Goal: Task Accomplishment & Management: Use online tool/utility

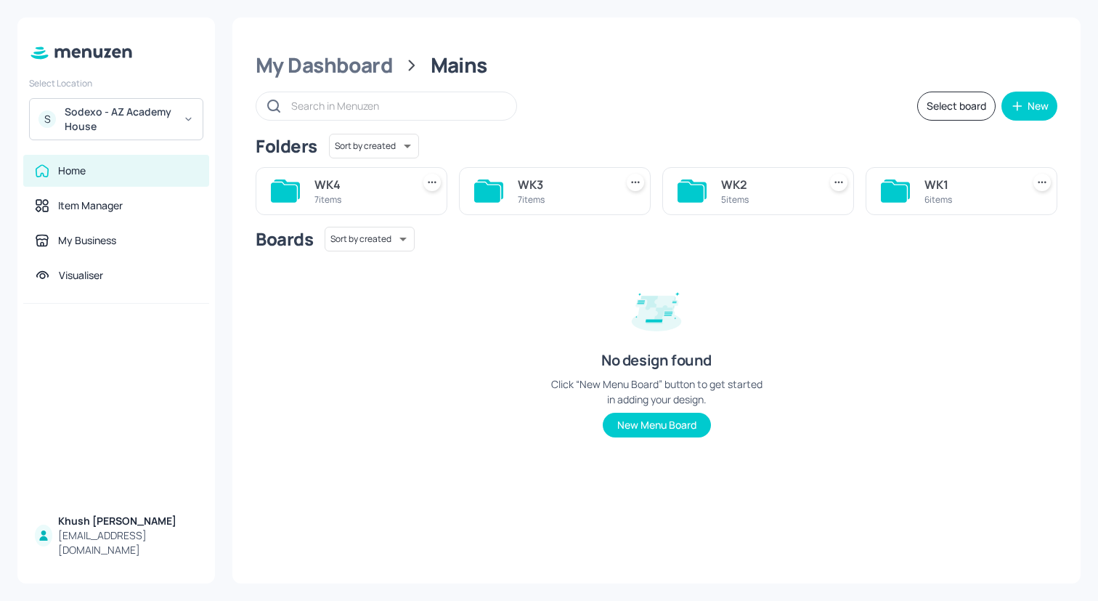
click at [538, 330] on div "Boards Sort by created id ​ No design found Click “New Menu Board” button to ge…" at bounding box center [657, 344] width 802 height 234
click at [153, 119] on div "Sodexo - AZ Academy House" at bounding box center [120, 119] width 110 height 29
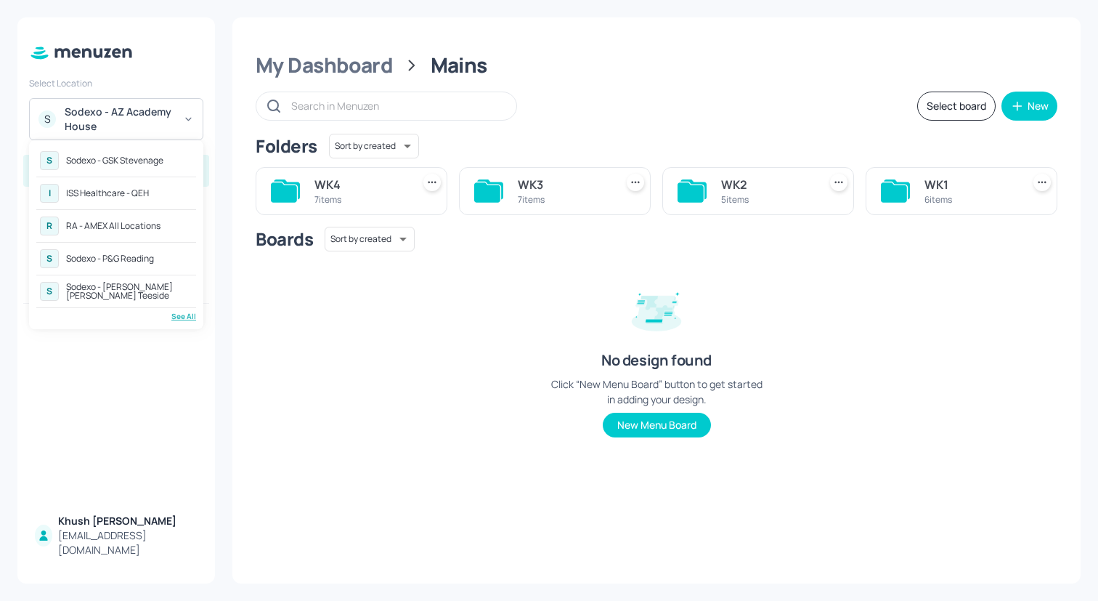
click at [190, 317] on div "See All" at bounding box center [116, 316] width 160 height 11
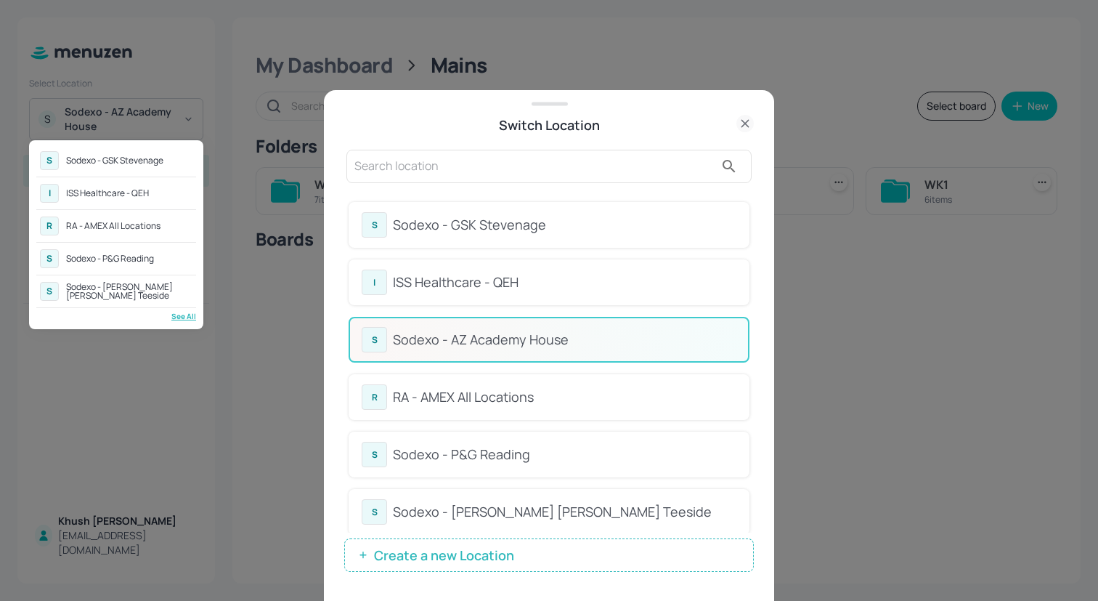
click at [752, 226] on div at bounding box center [549, 300] width 1098 height 601
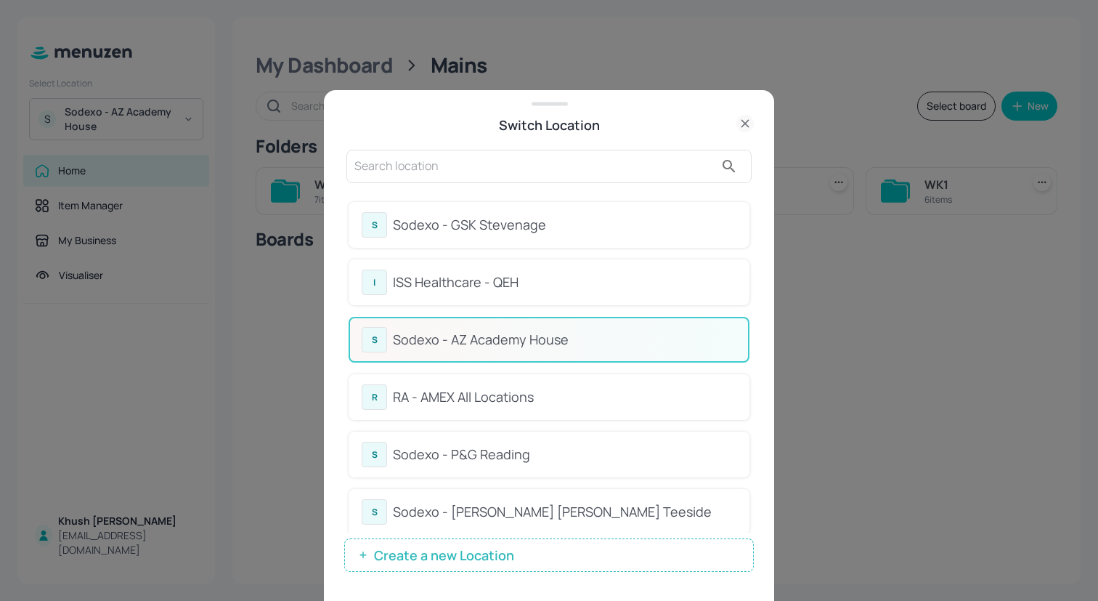
click at [623, 396] on div "RA - AMEX All Locations" at bounding box center [565, 397] width 344 height 20
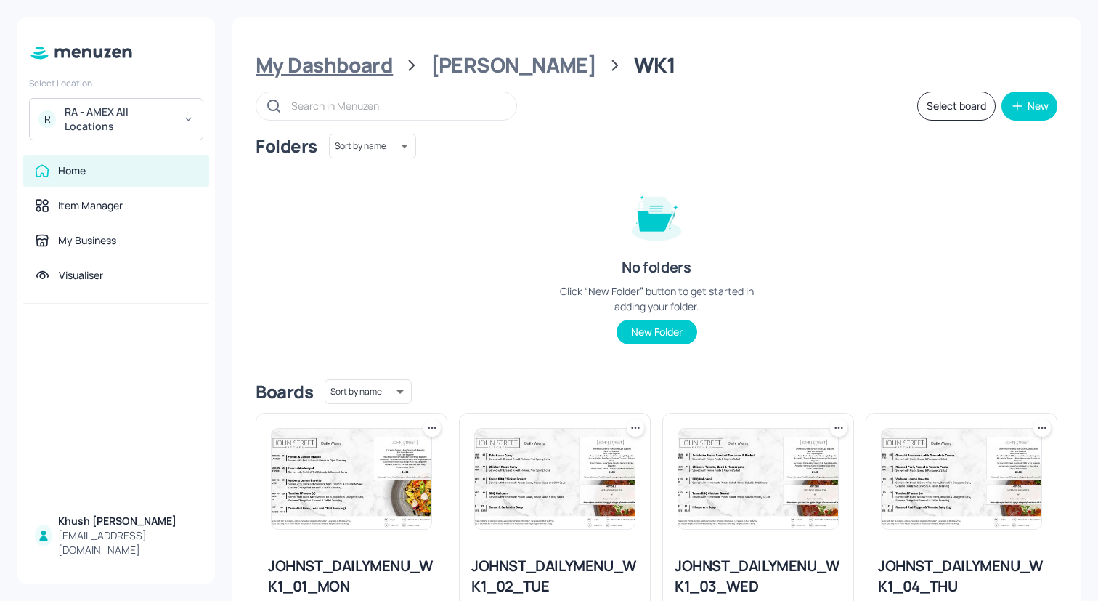
click at [360, 65] on div "My Dashboard" at bounding box center [324, 65] width 137 height 26
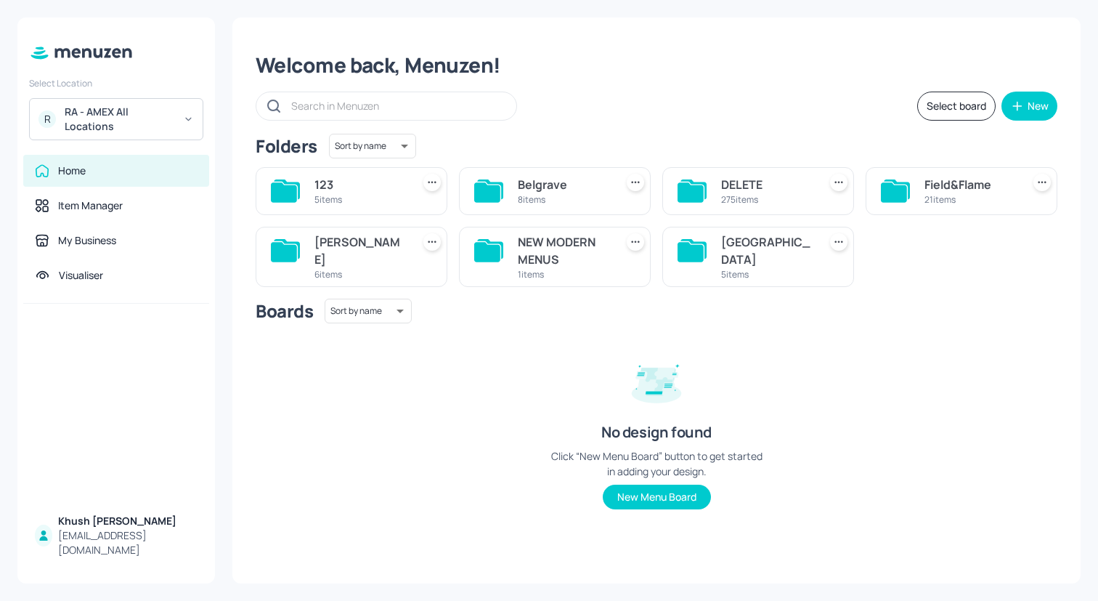
click at [352, 268] on div "6 items" at bounding box center [361, 274] width 92 height 12
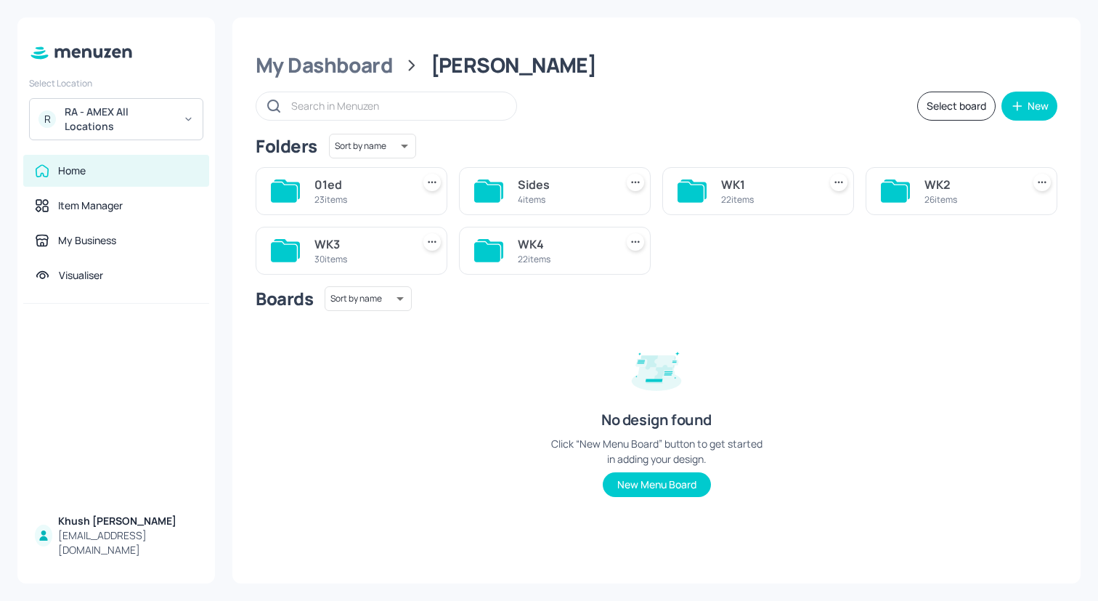
click at [703, 193] on icon at bounding box center [691, 192] width 26 height 20
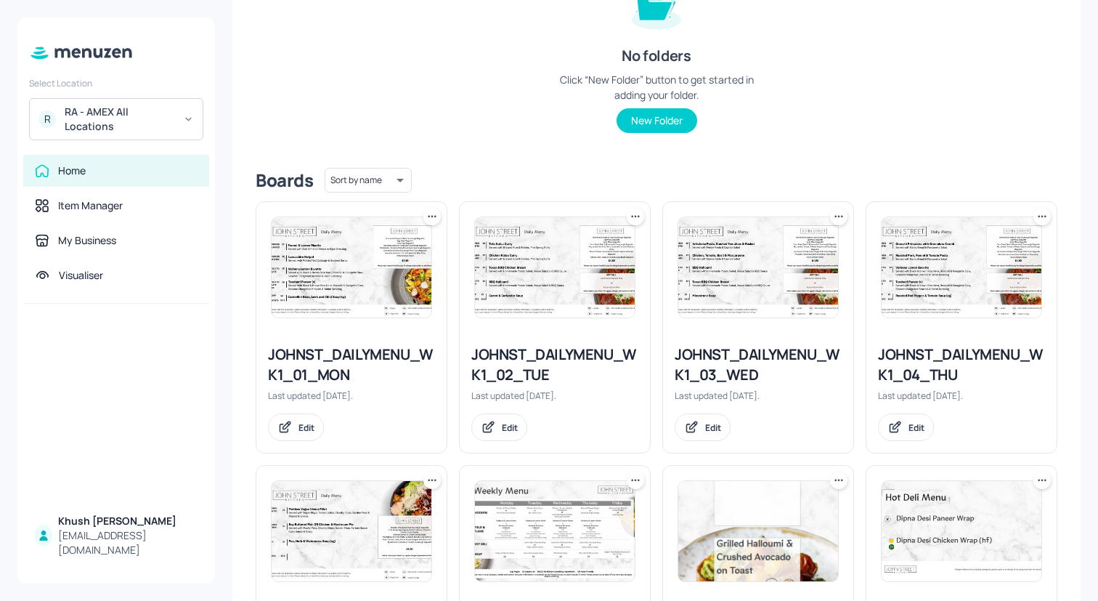
scroll to position [215, 0]
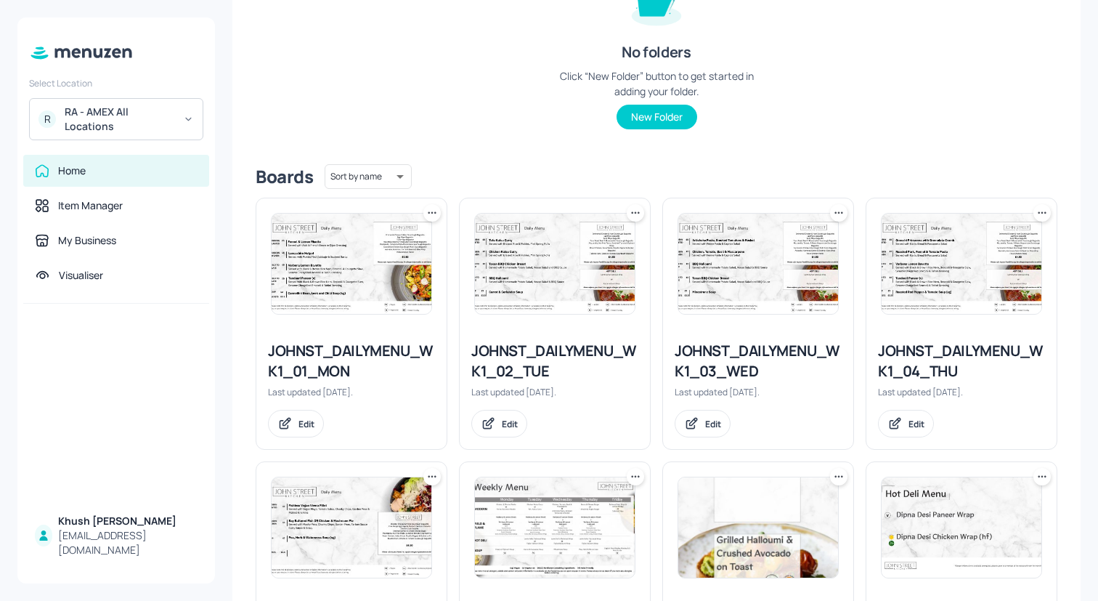
click at [341, 275] on img at bounding box center [352, 264] width 160 height 100
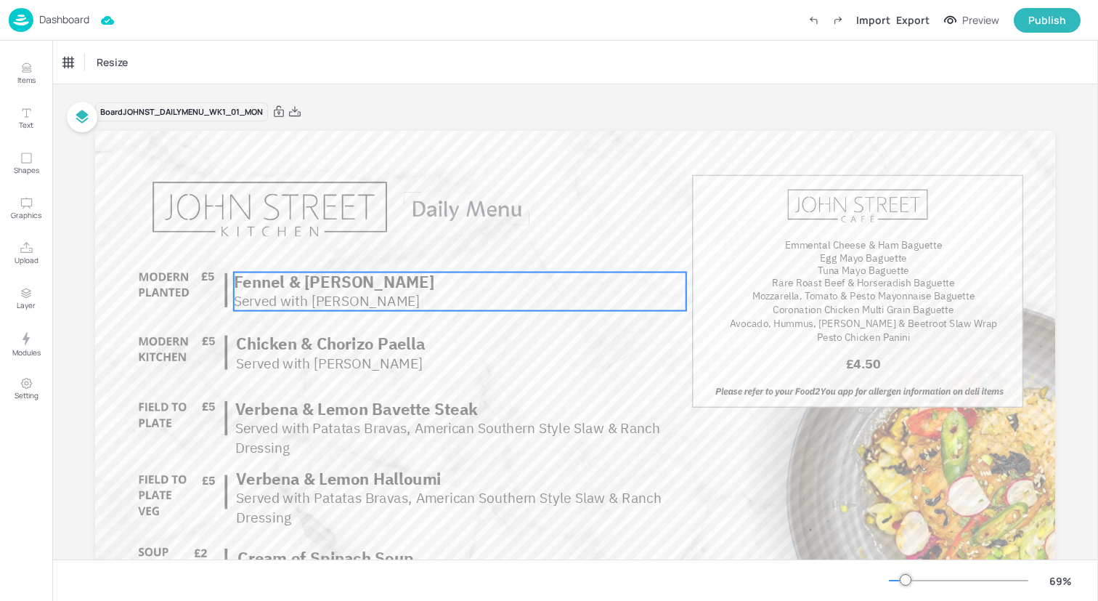
click at [352, 280] on span "Fennel & Lemon Risotto" at bounding box center [334, 281] width 201 height 21
click at [134, 54] on div "Fennel & Lemon Risotto" at bounding box center [124, 62] width 132 height 25
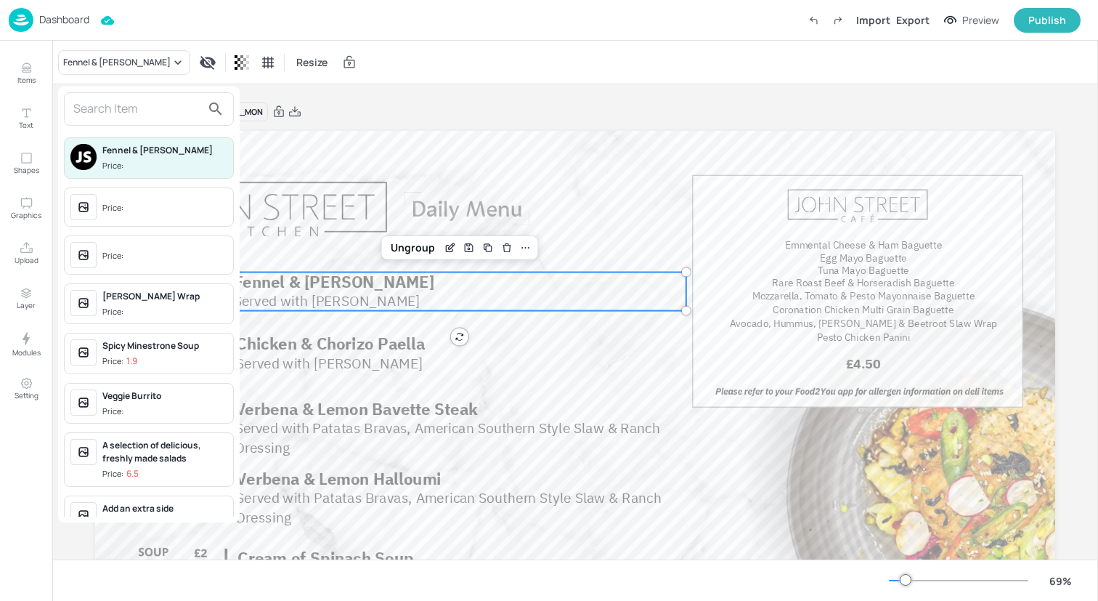
click at [147, 108] on input "text" at bounding box center [137, 108] width 128 height 23
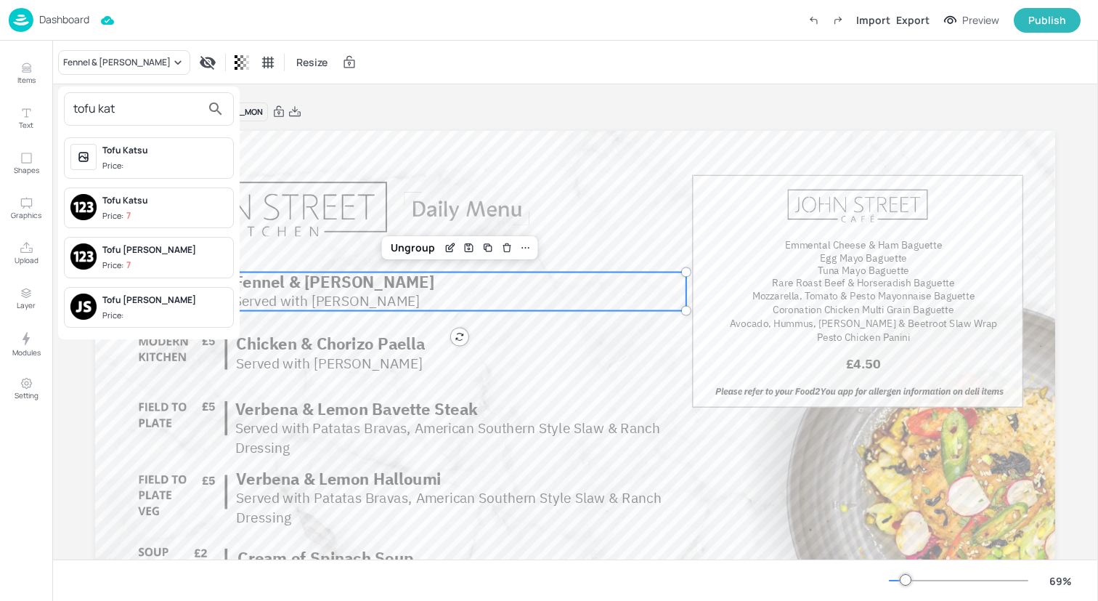
type input "tofu kat"
click at [158, 300] on div "Tofu Katsu Curry" at bounding box center [164, 299] width 125 height 13
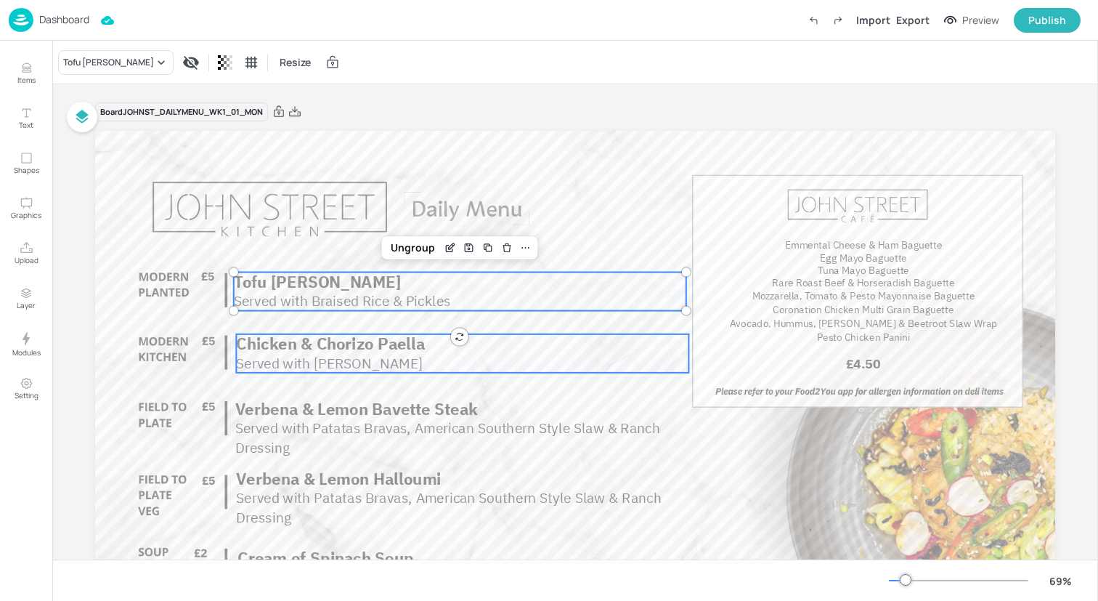
click at [293, 355] on span "Served with Aioli" at bounding box center [329, 363] width 187 height 18
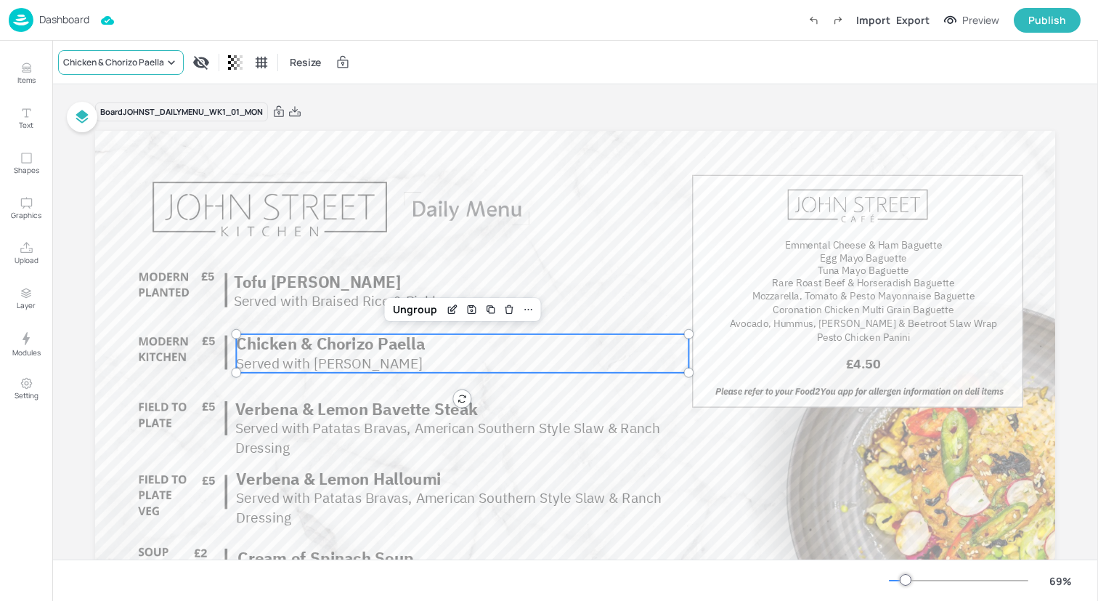
click at [139, 54] on div "Chicken & Chorizo Paella" at bounding box center [121, 62] width 126 height 25
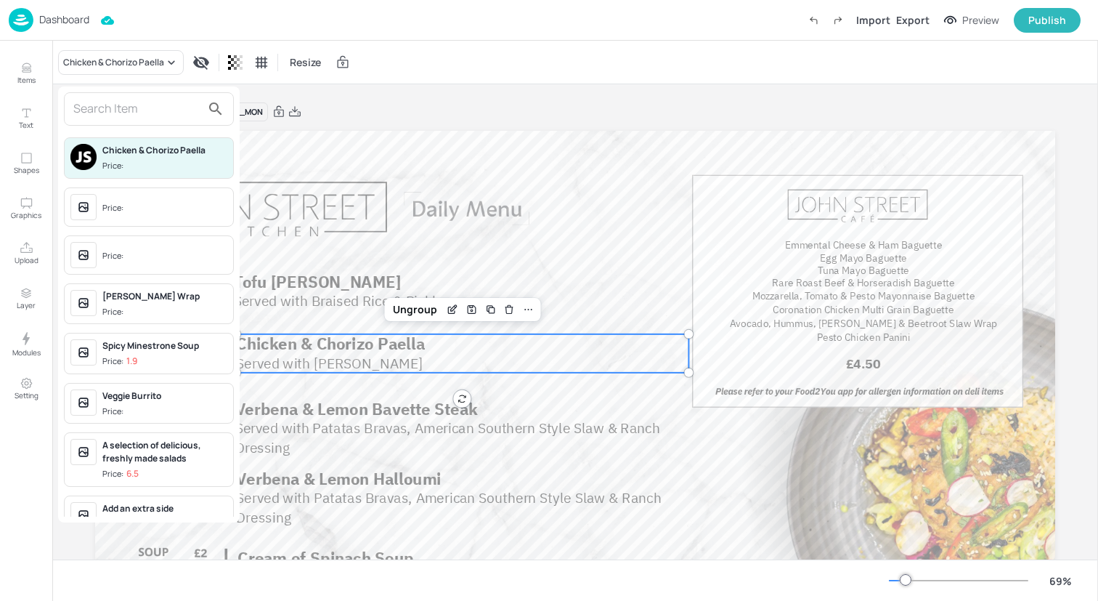
click at [144, 113] on input "text" at bounding box center [137, 108] width 128 height 23
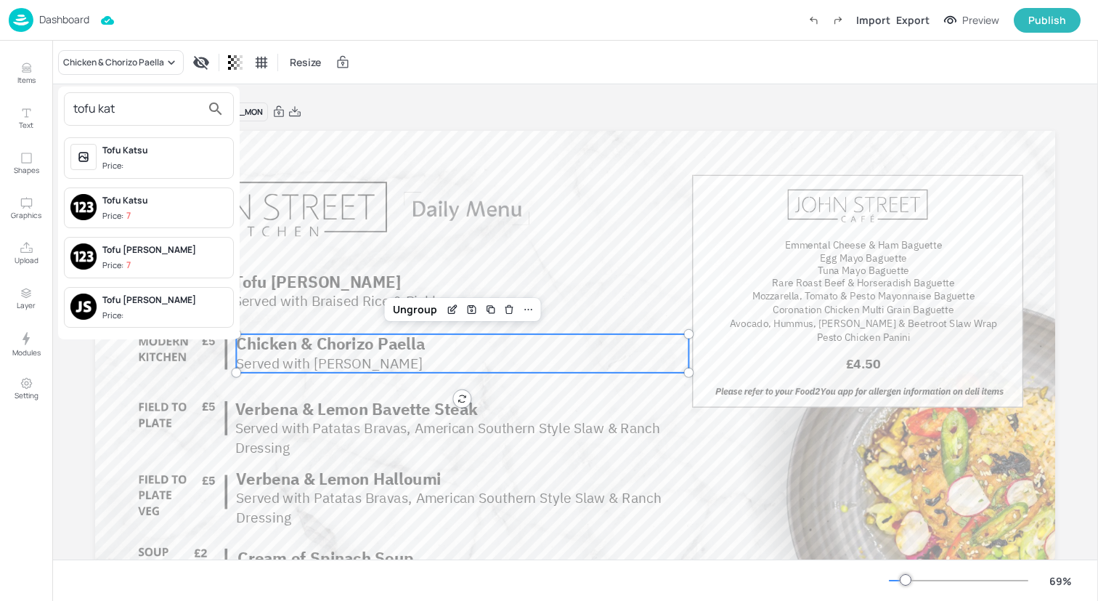
type input "tofu kat"
click at [152, 312] on span "Price:" at bounding box center [164, 315] width 125 height 12
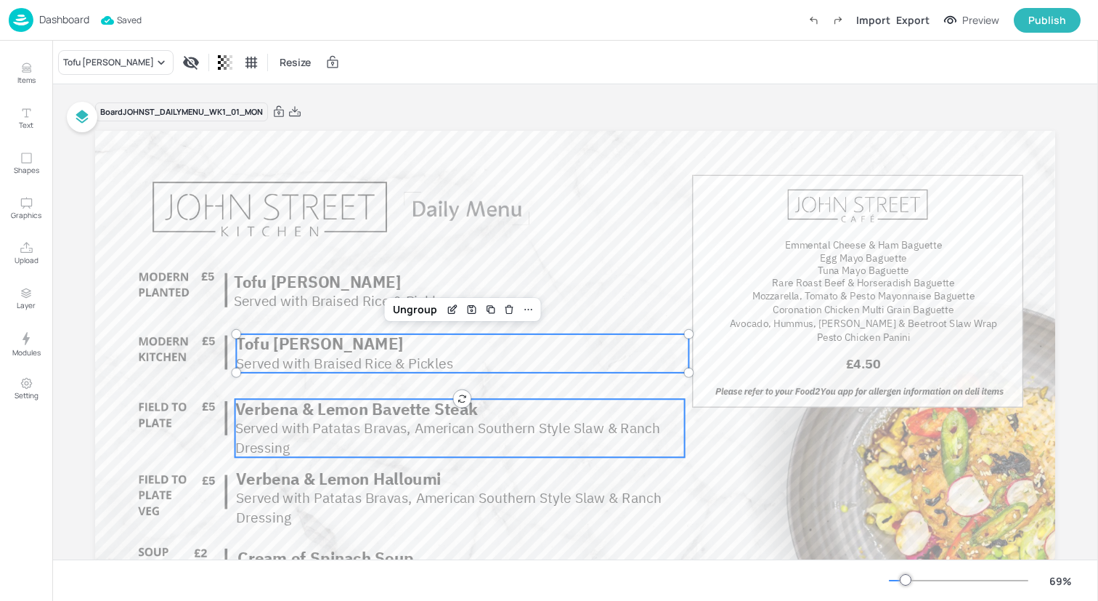
click at [328, 428] on span "Served with Patatas Bravas, American Southern Style Slaw & Ranch Dressing" at bounding box center [447, 437] width 425 height 38
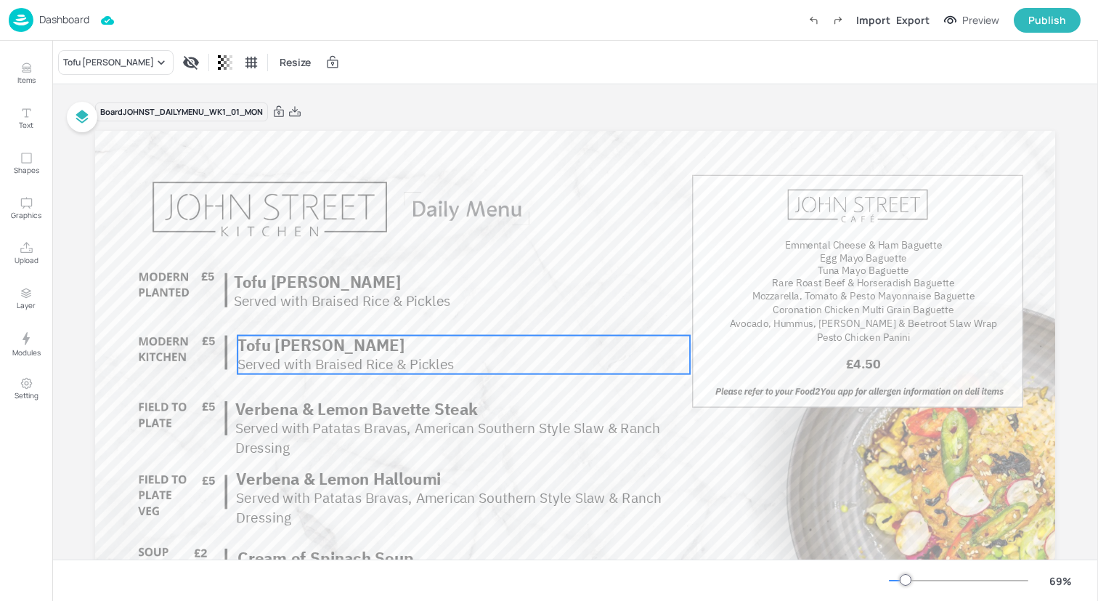
click at [619, 357] on p "Served with Braised Rice & Pickles" at bounding box center [463, 365] width 450 height 20
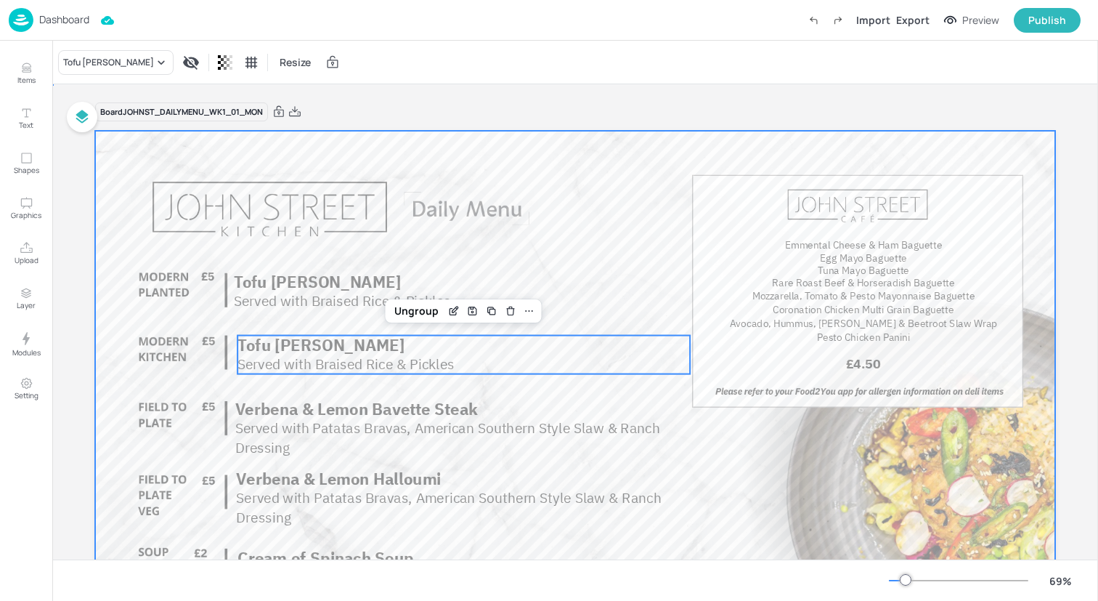
click at [501, 185] on div at bounding box center [575, 401] width 960 height 540
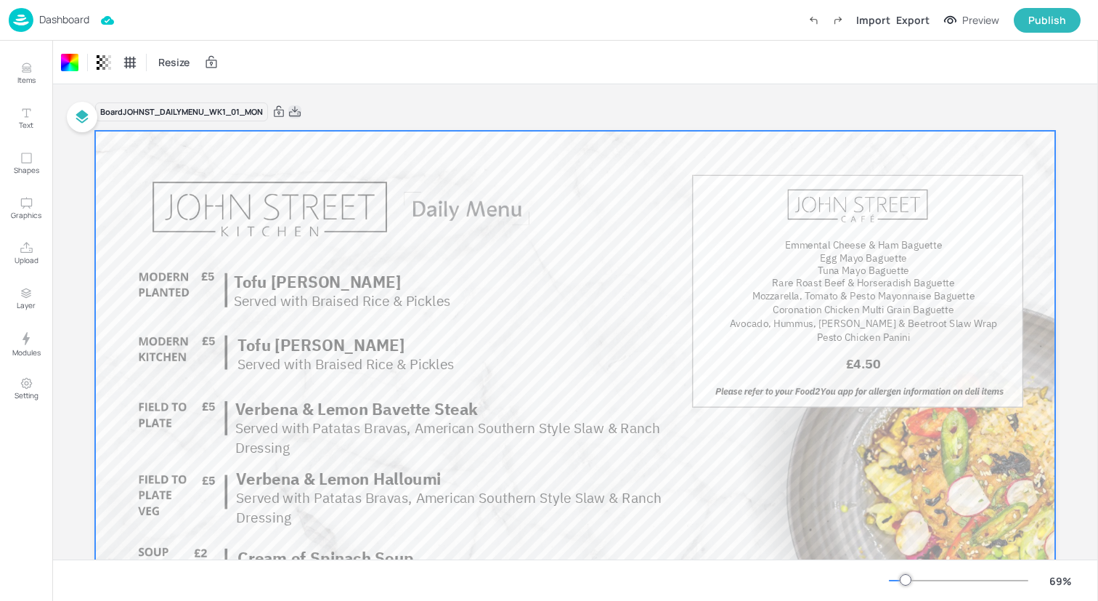
click at [298, 109] on icon at bounding box center [295, 111] width 12 height 10
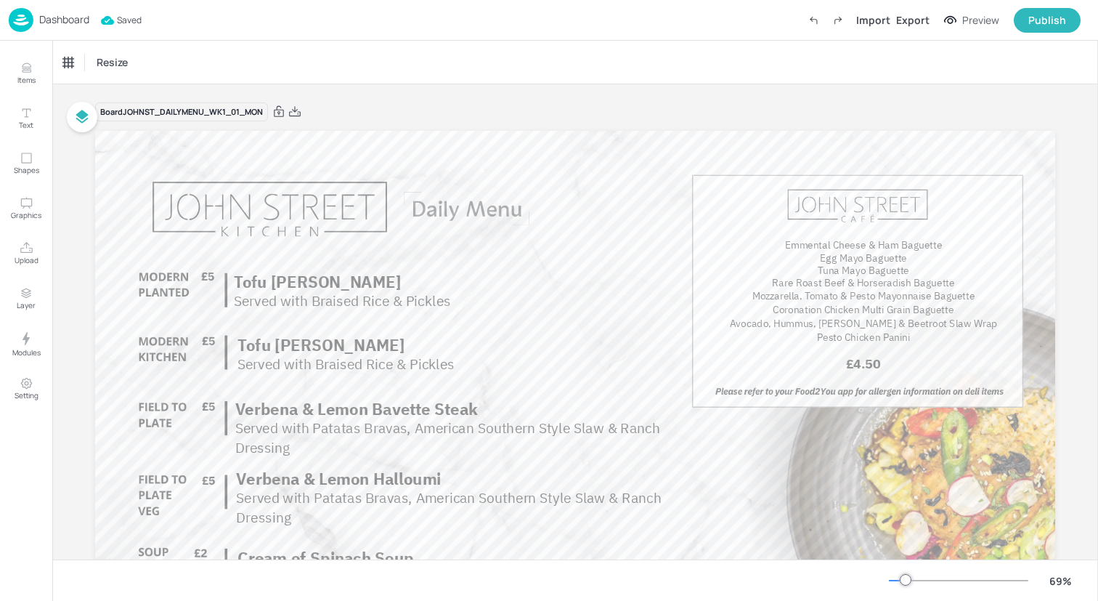
click at [25, 15] on img at bounding box center [21, 20] width 25 height 24
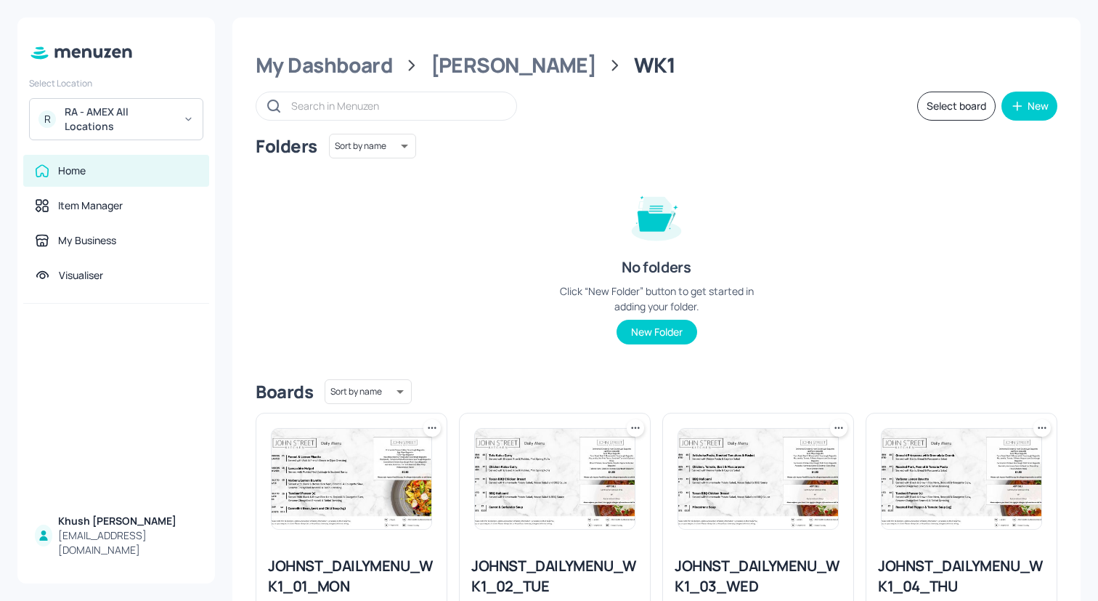
click at [512, 474] on img at bounding box center [555, 479] width 160 height 100
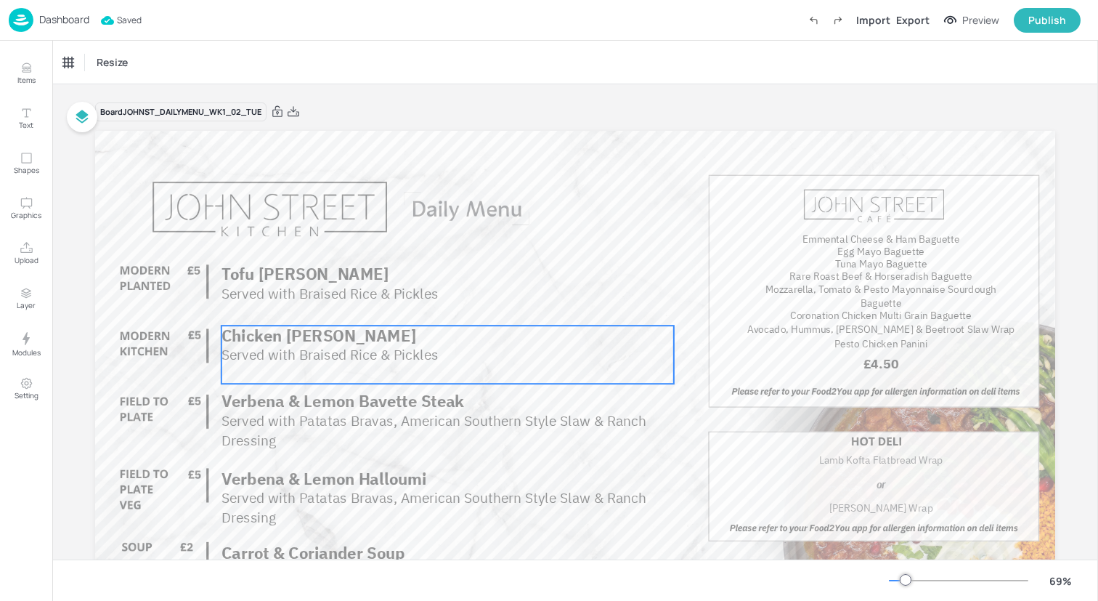
click at [301, 341] on span "Chicken Katsu Curry" at bounding box center [319, 335] width 195 height 21
click at [128, 63] on div "Chicken Katsu Curry" at bounding box center [116, 62] width 107 height 13
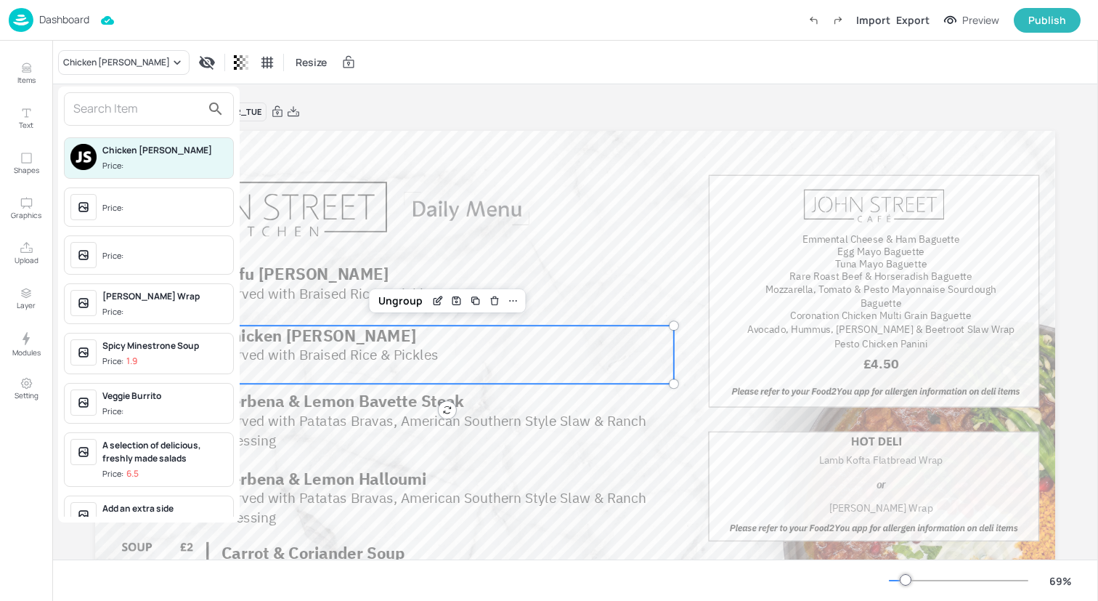
click at [139, 109] on input "text" at bounding box center [137, 108] width 128 height 23
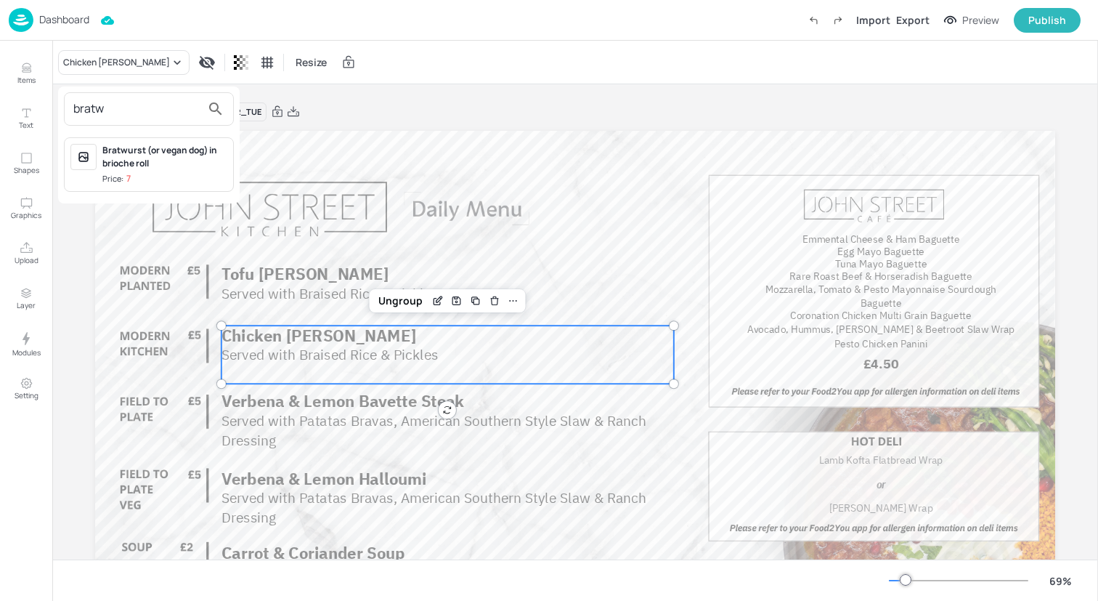
type input "bratw"
click at [118, 166] on div "Bratwurst (or vegan dog) in brioche roll" at bounding box center [164, 157] width 125 height 26
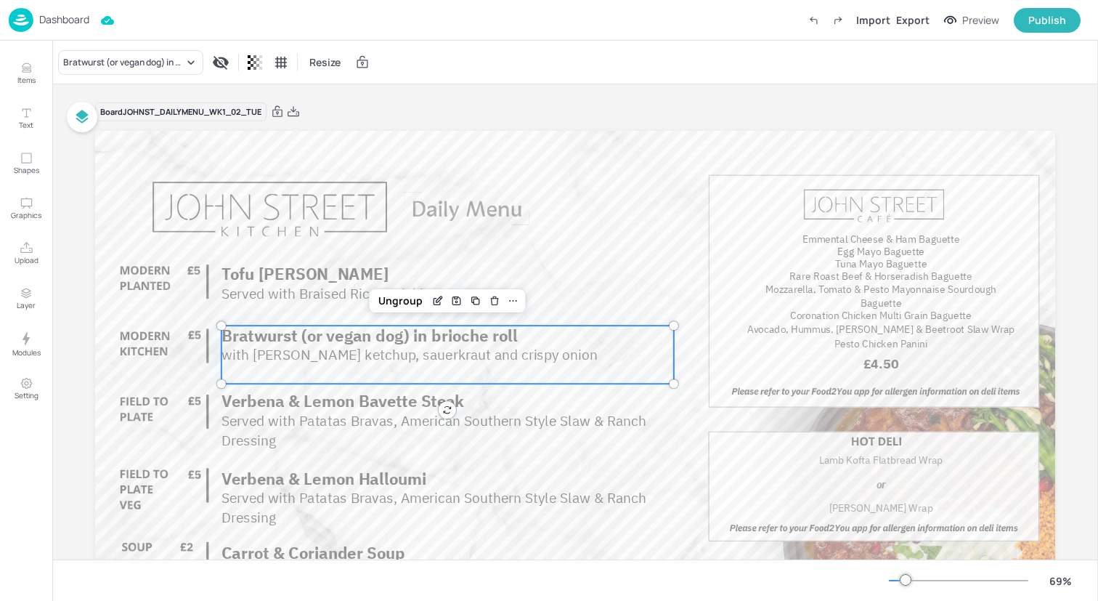
click at [299, 294] on span "Served with Braised Rice & Pickles" at bounding box center [330, 293] width 217 height 18
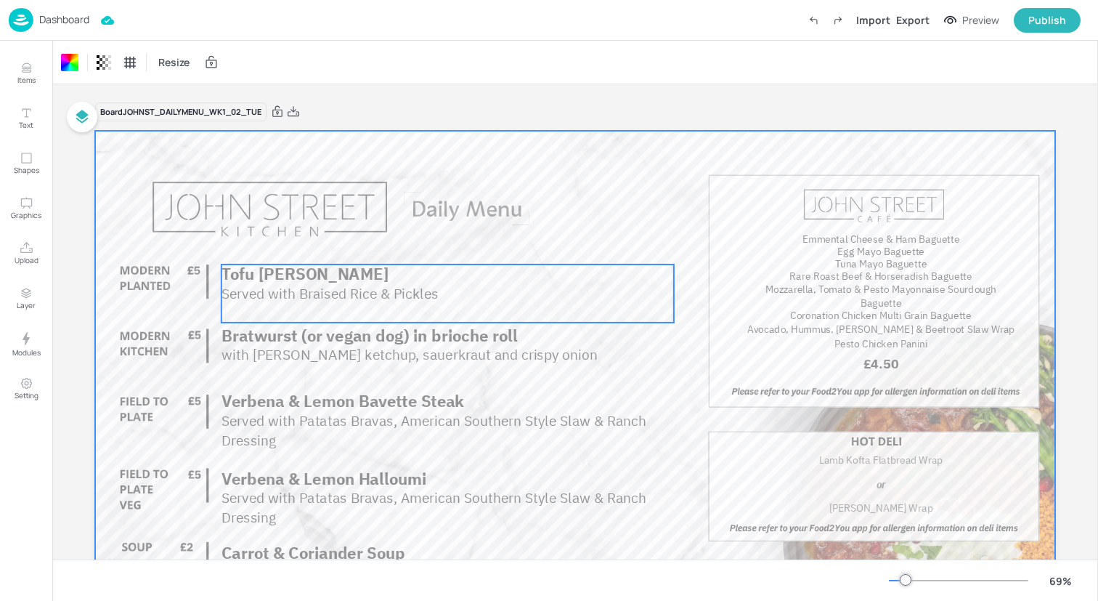
click at [299, 294] on span "Served with Braised Rice & Pickles" at bounding box center [330, 293] width 217 height 18
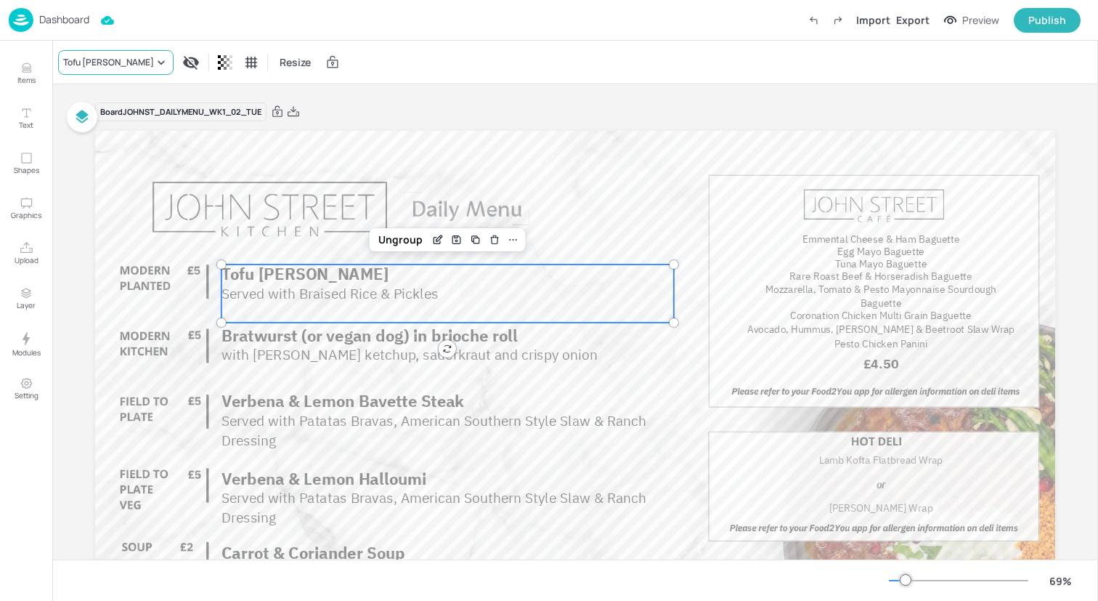
click at [125, 56] on div "Tofu Katsu Curry" at bounding box center [108, 62] width 91 height 13
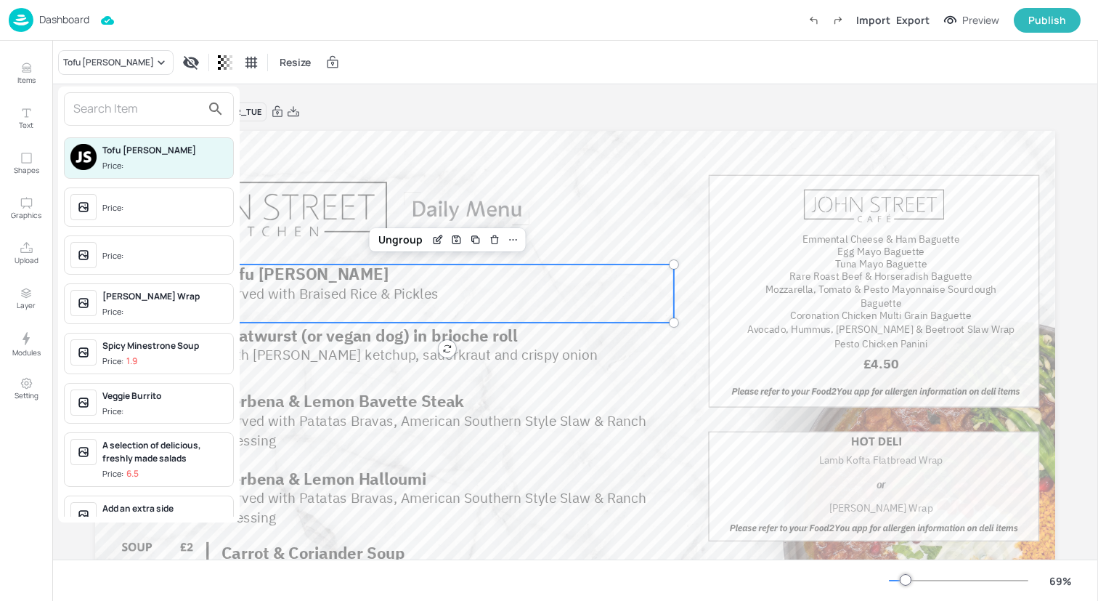
click at [125, 100] on input "text" at bounding box center [137, 108] width 128 height 23
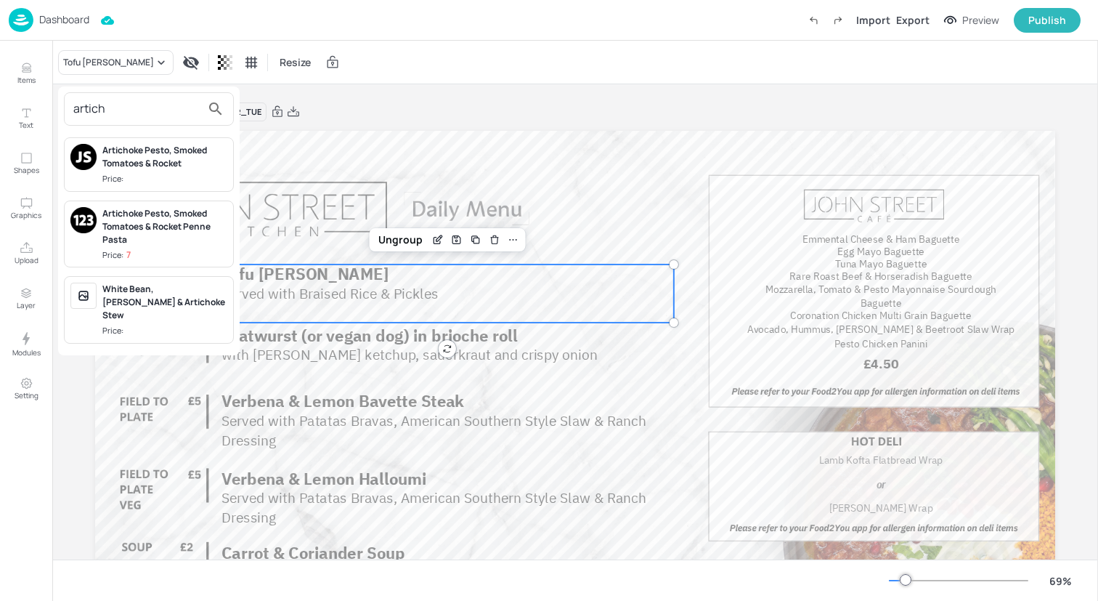
type input "artich"
click at [146, 155] on div "Artichoke Pesto, Smoked Tomatoes & Rocket" at bounding box center [164, 157] width 125 height 26
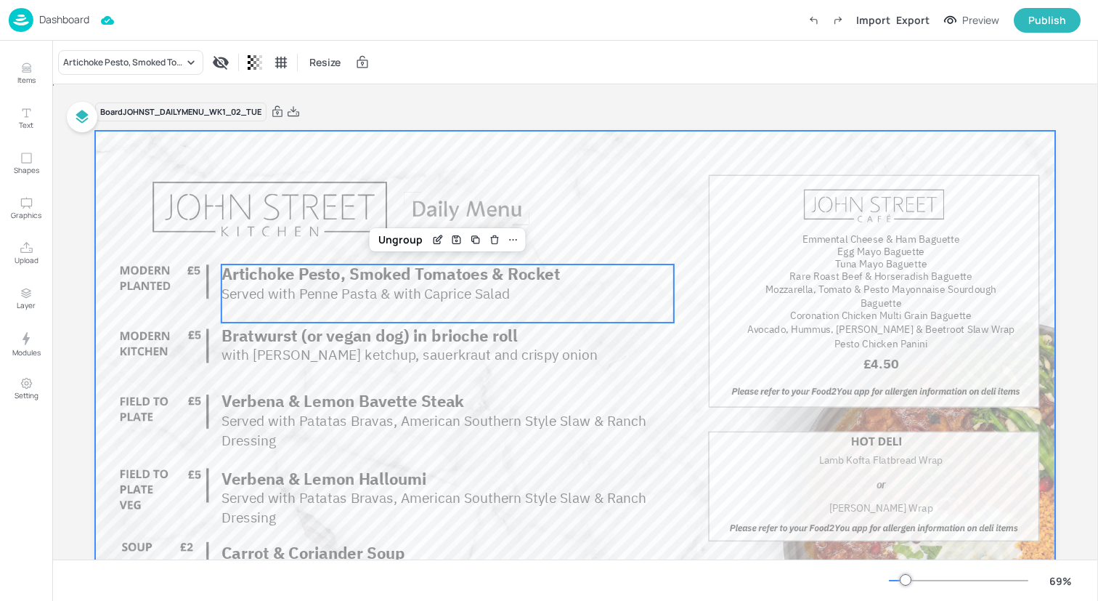
click at [512, 189] on div at bounding box center [575, 401] width 960 height 540
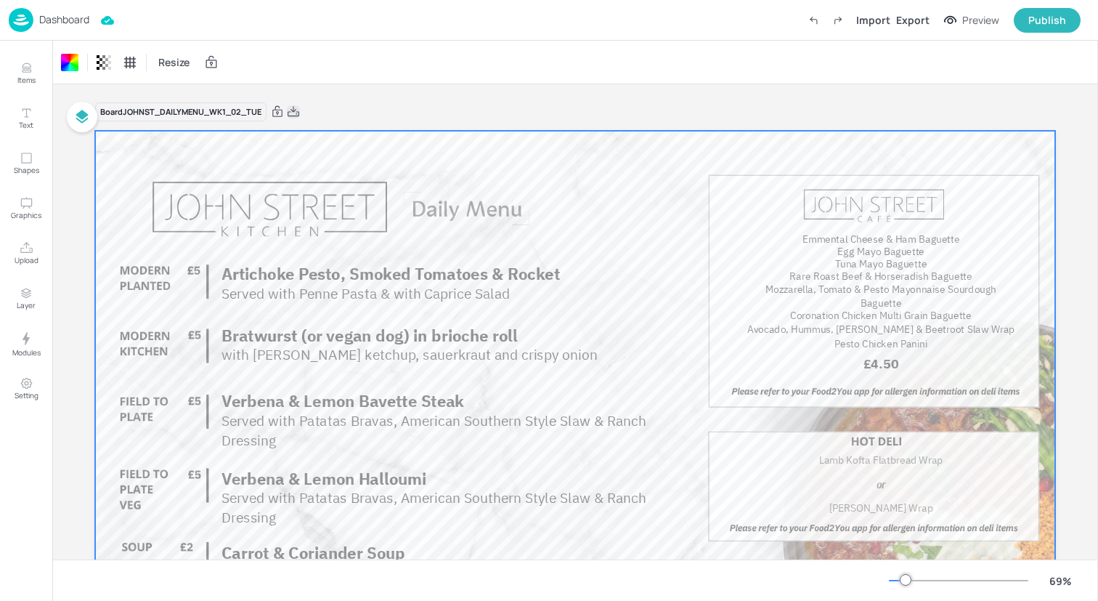
click at [292, 109] on icon at bounding box center [293, 112] width 13 height 15
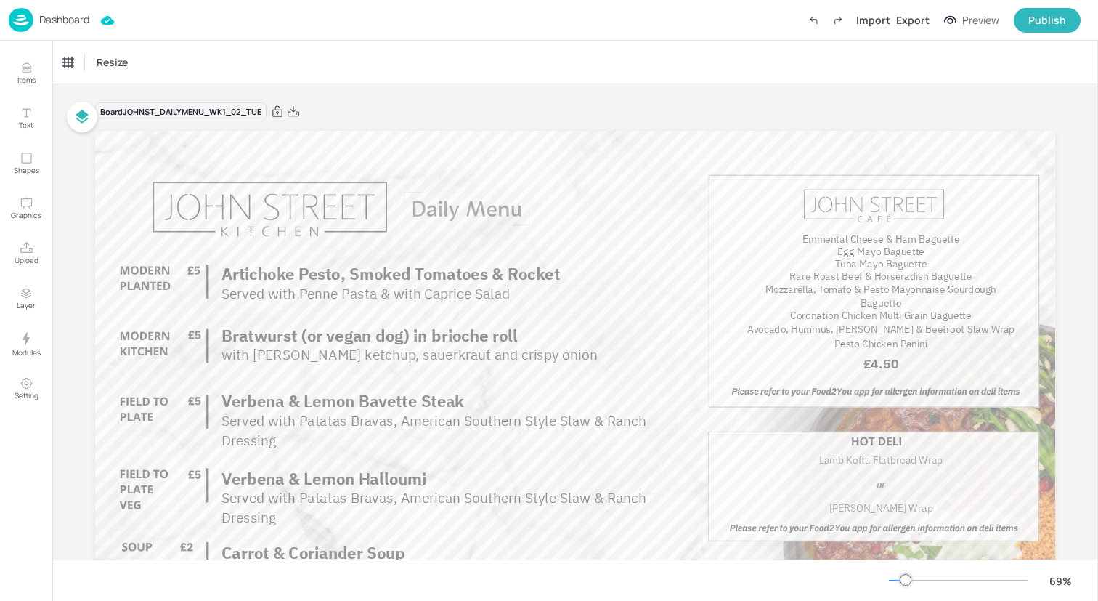
click at [17, 15] on img at bounding box center [21, 20] width 25 height 24
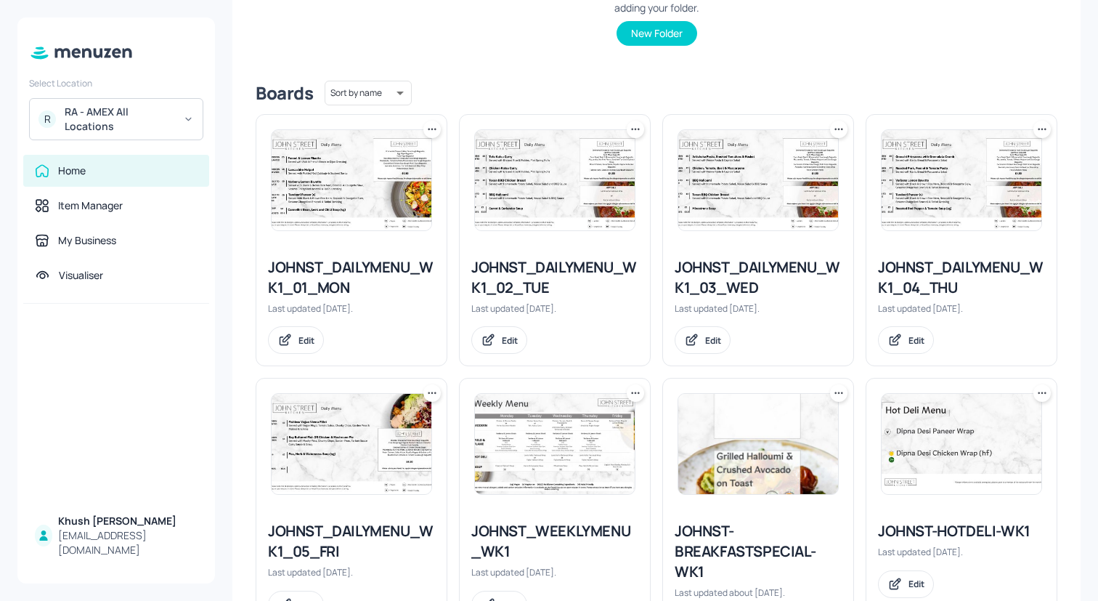
scroll to position [304, 0]
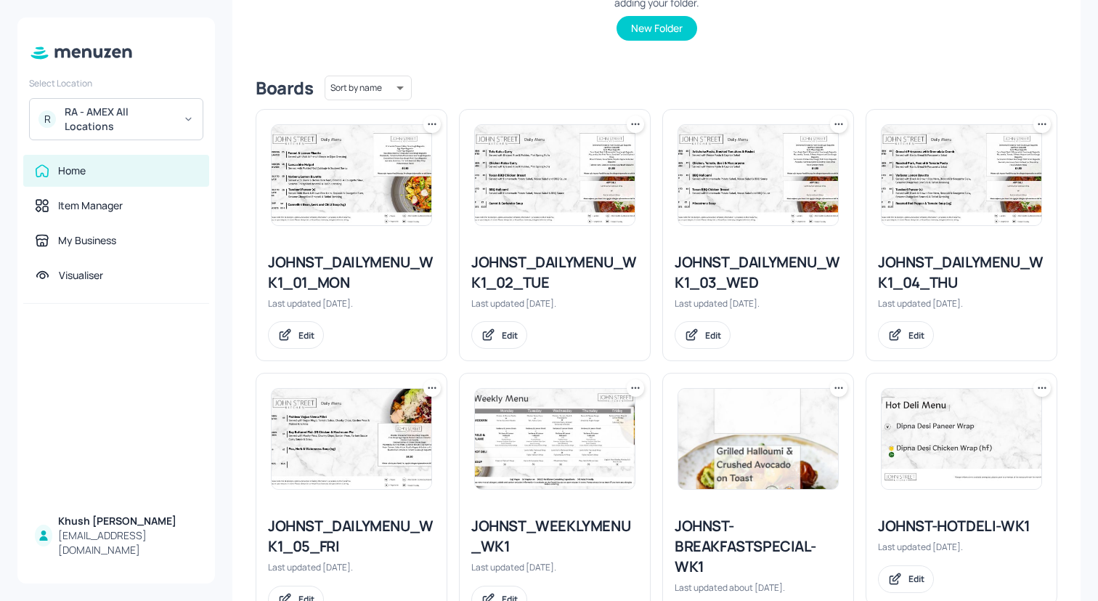
click at [703, 280] on div "JOHNST_DAILYMENU_WK1_03_WED" at bounding box center [758, 272] width 167 height 41
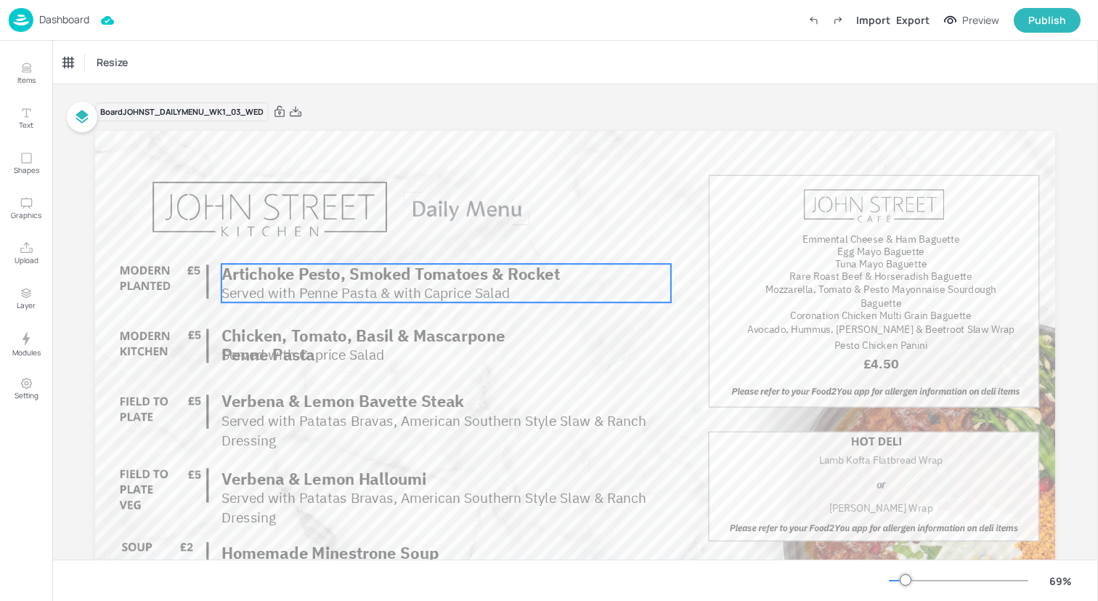
click at [408, 286] on span "Served with Penne Pasta & with Caprice Salad" at bounding box center [366, 292] width 288 height 18
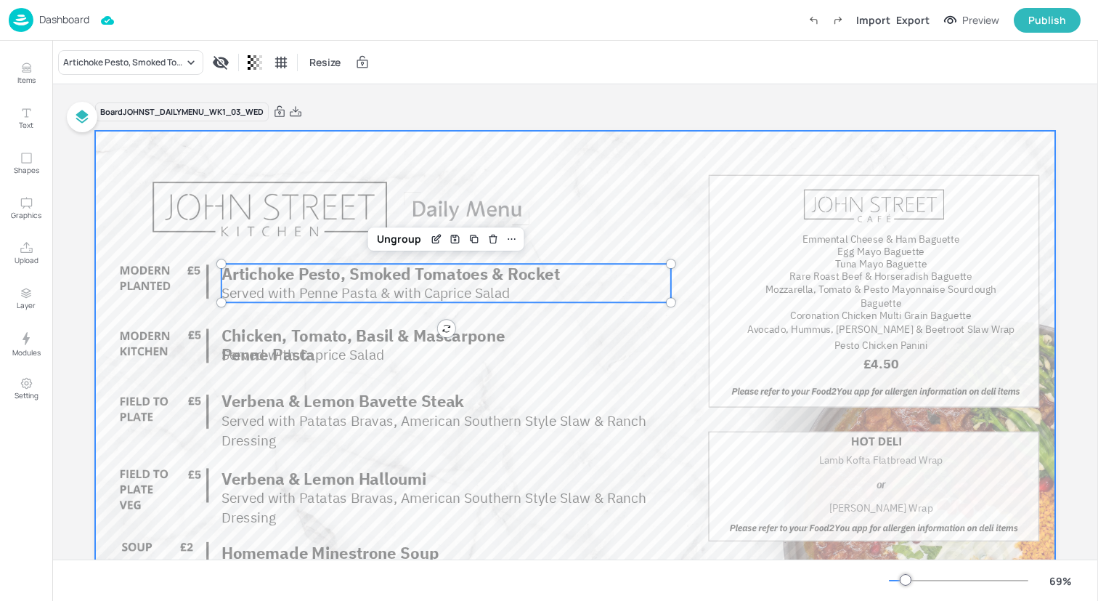
click at [310, 339] on span "Chicken, Tomato, Basil & Mascarpone Penne Pasta" at bounding box center [363, 345] width 283 height 40
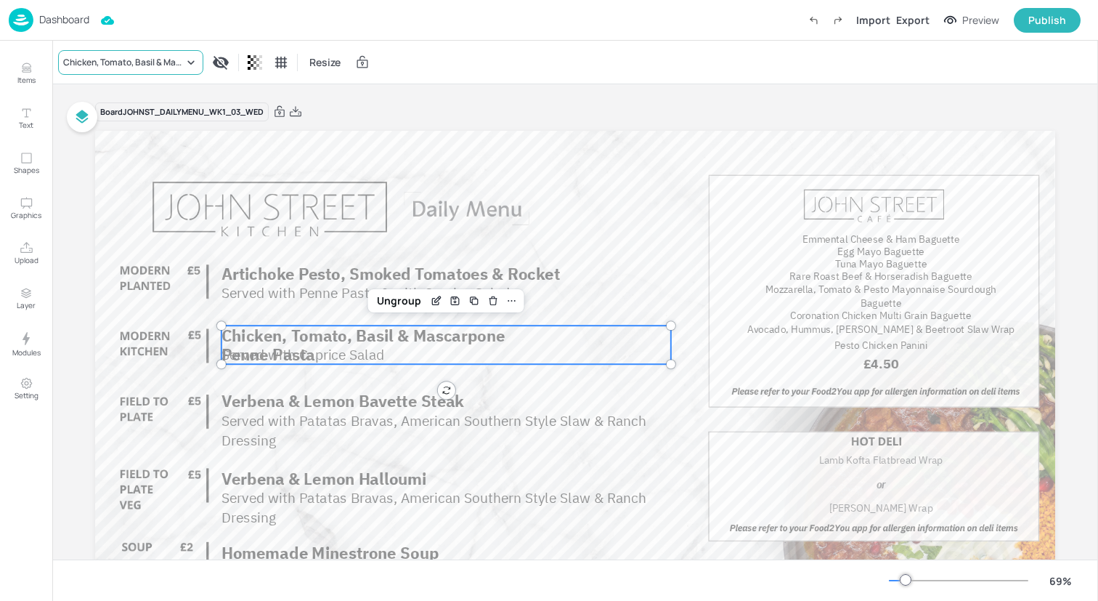
click at [129, 66] on div "Chicken, Tomato, Basil & Mascarpone Penne Pasta" at bounding box center [123, 62] width 121 height 13
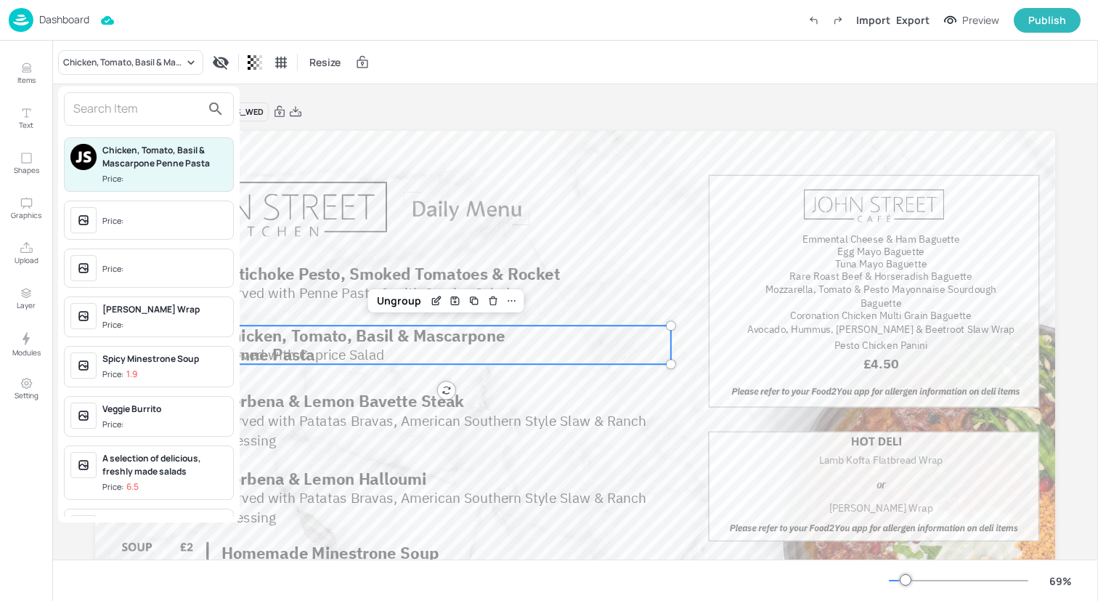
click at [126, 115] on input "text" at bounding box center [137, 108] width 128 height 23
type input "v"
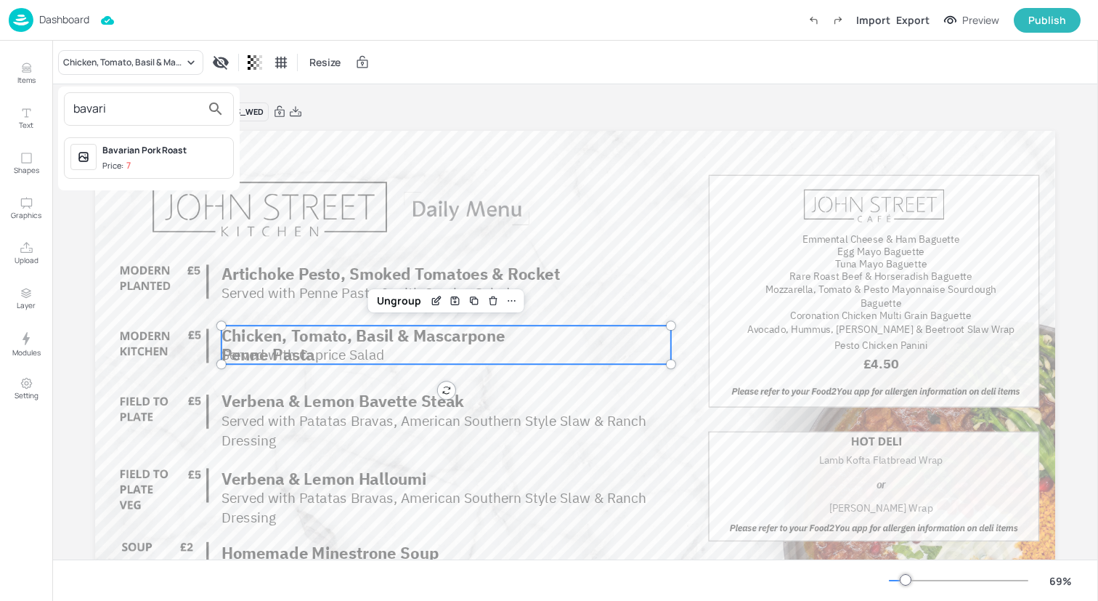
type input "bavari"
click at [139, 153] on div "Bavarian Pork Roast" at bounding box center [164, 150] width 125 height 13
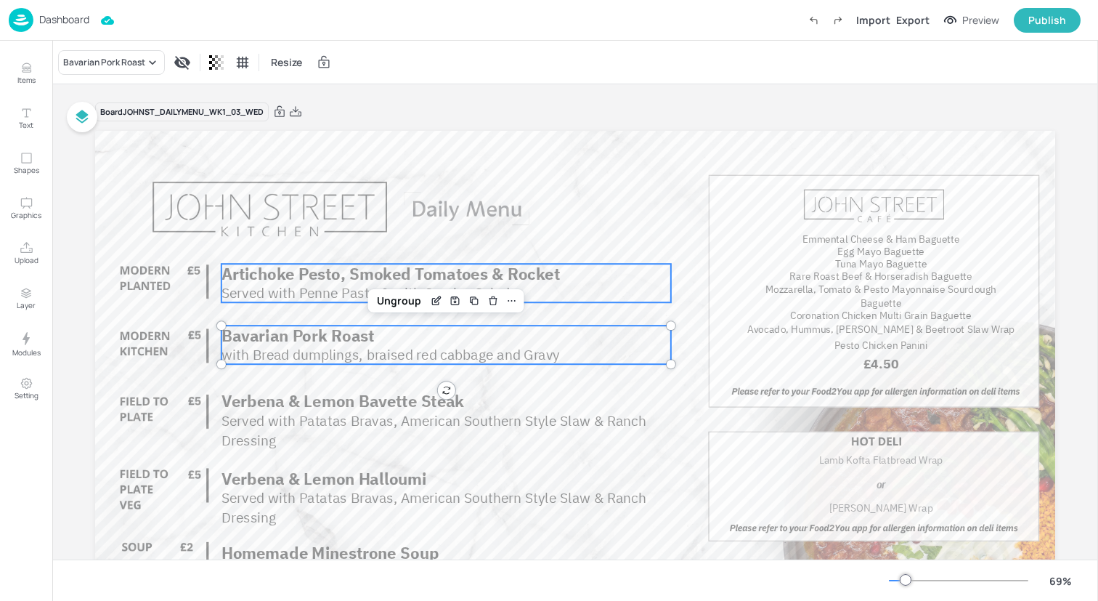
click at [266, 272] on span "Artichoke Pesto, Smoked Tomatoes & Rocket" at bounding box center [391, 273] width 339 height 21
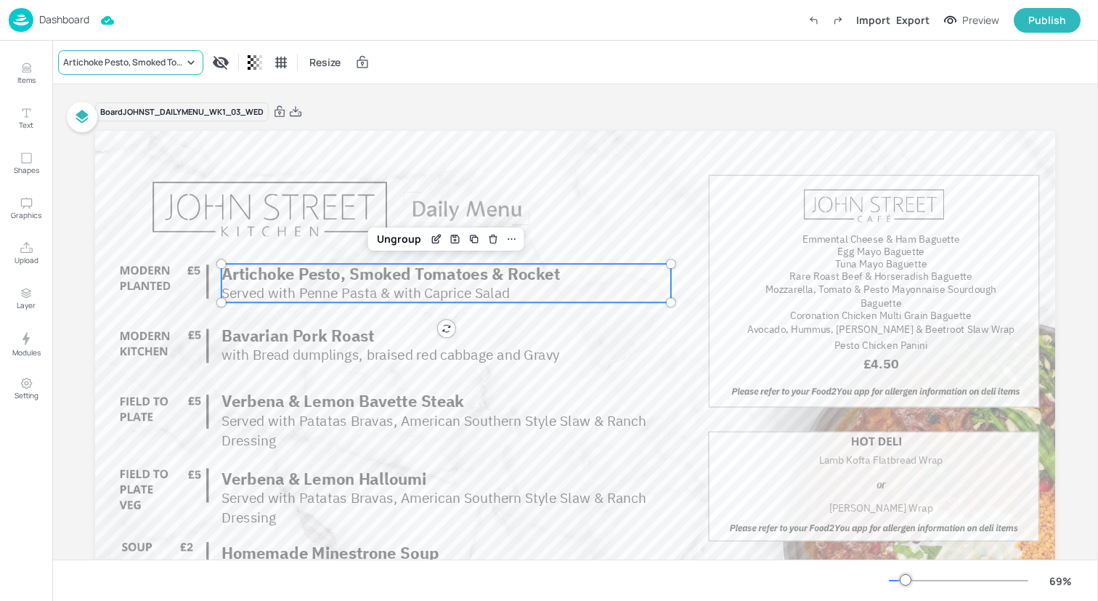
click at [137, 50] on div "Artichoke Pesto, Smoked Tomatoes & Rocket" at bounding box center [130, 62] width 145 height 25
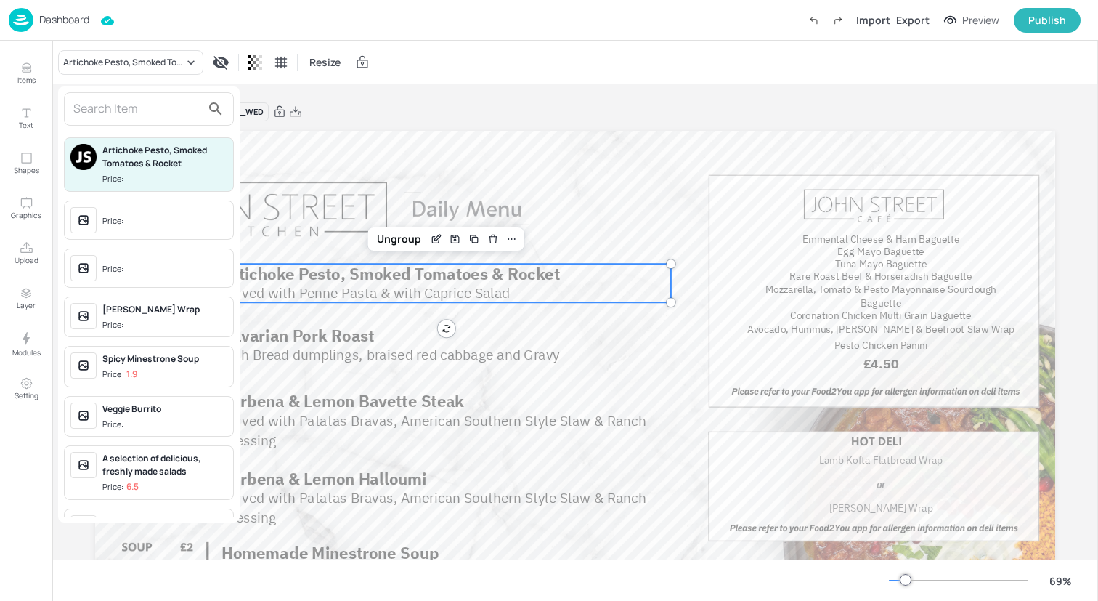
click at [128, 119] on input "text" at bounding box center [137, 108] width 128 height 23
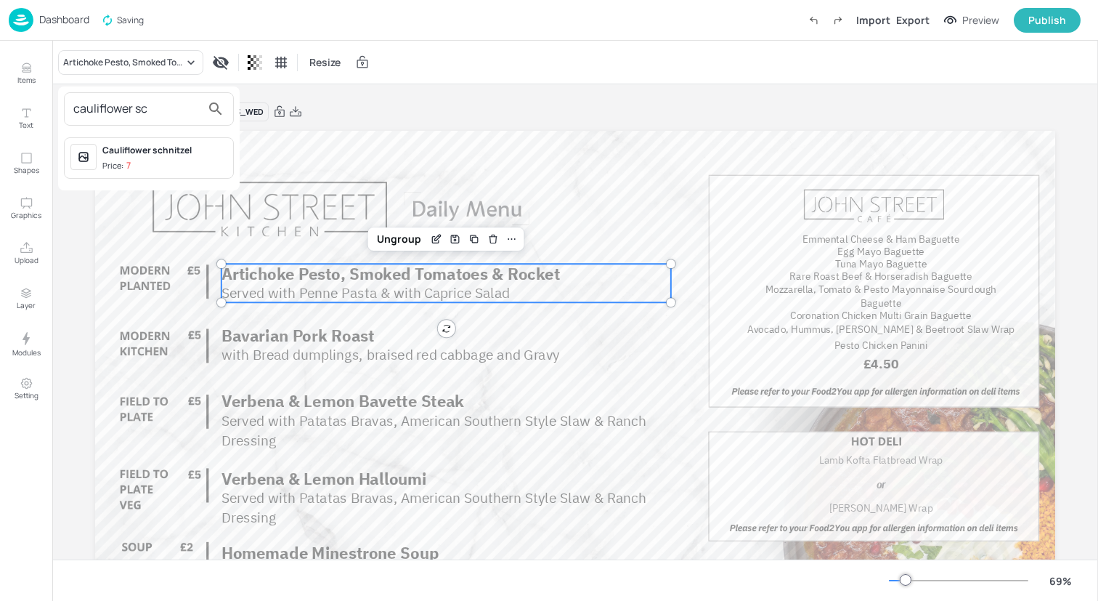
type input "cauliflower sc"
click at [131, 155] on div "Cauliflower schnitzel" at bounding box center [164, 150] width 125 height 13
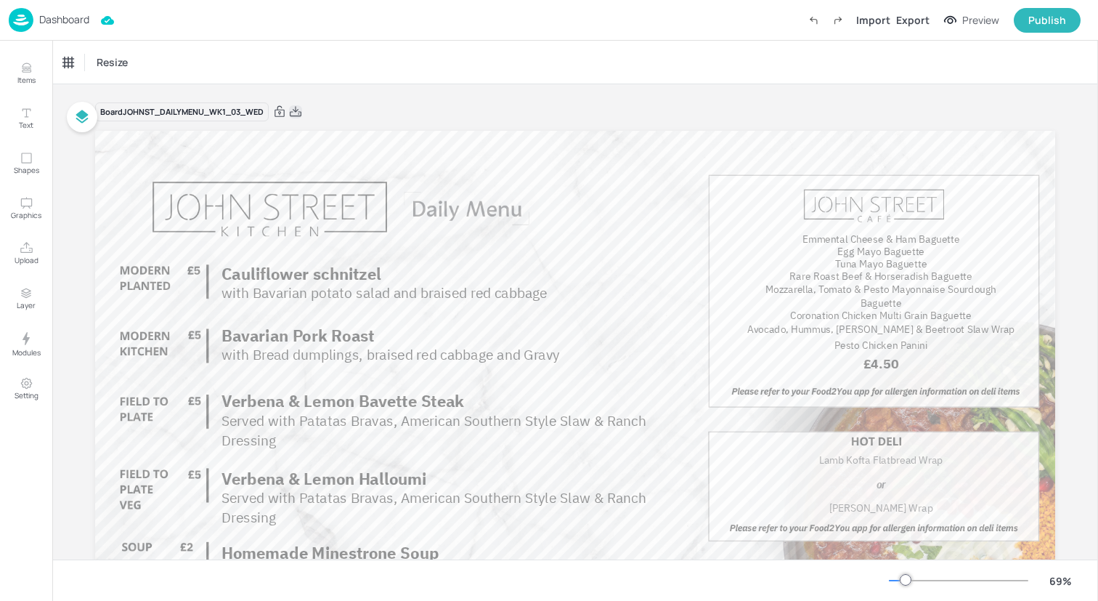
click at [299, 109] on icon at bounding box center [295, 112] width 13 height 15
